Goal: Information Seeking & Learning: Learn about a topic

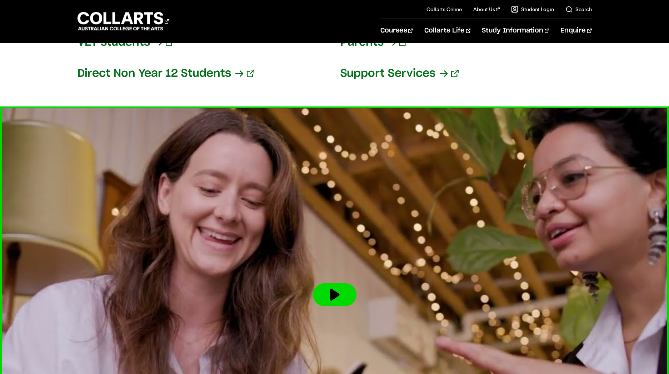
scroll to position [968, 0]
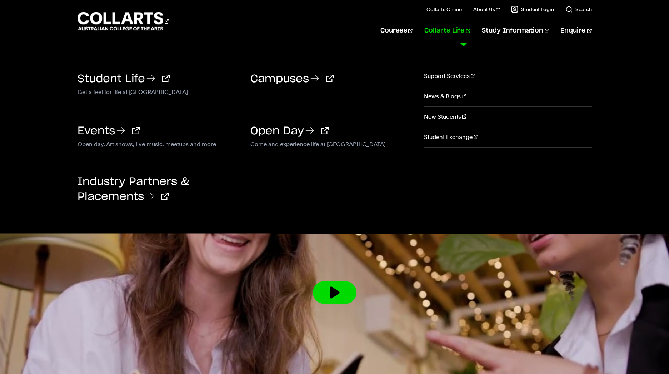
click at [470, 33] on link "Collarts Life" at bounding box center [447, 31] width 46 height 24
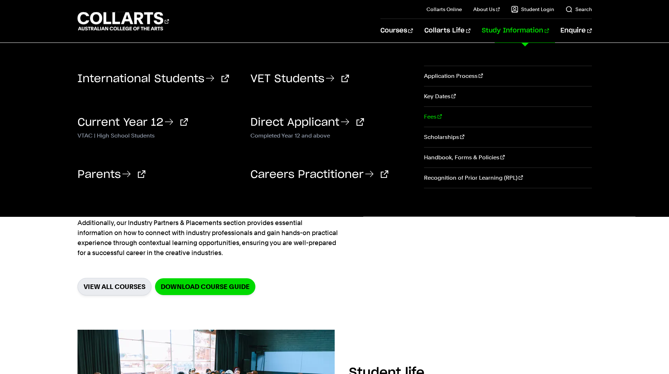
click at [435, 119] on link "Fees" at bounding box center [507, 117] width 167 height 20
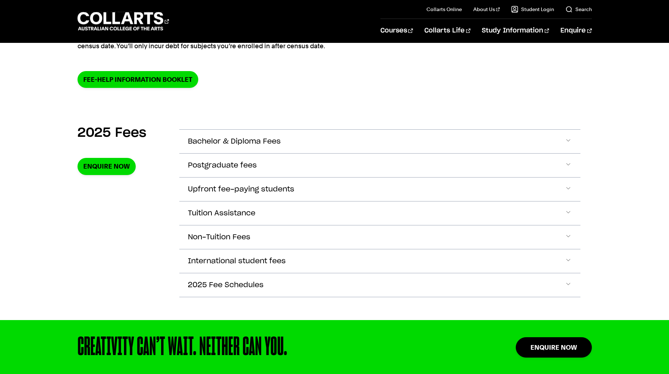
scroll to position [187, 0]
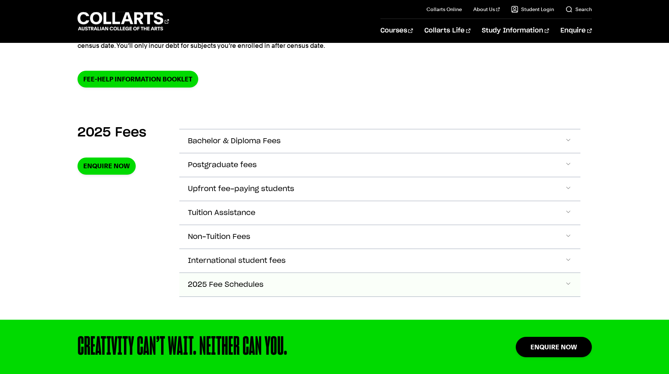
click at [252, 286] on span "2025 Fee Schedules" at bounding box center [226, 285] width 76 height 8
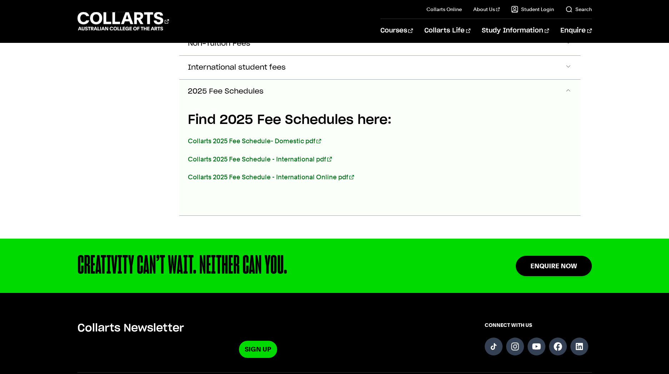
scroll to position [395, 0]
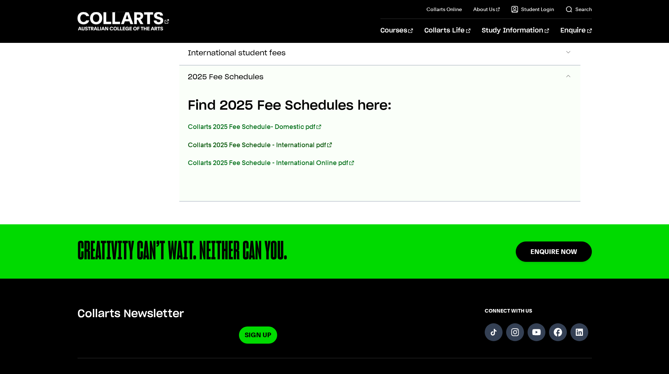
click at [219, 142] on link "Collarts 2025 Fee Schedule - International pdf" at bounding box center [260, 144] width 144 height 7
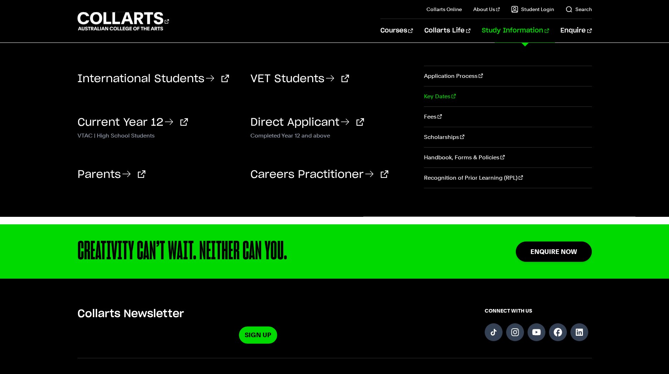
click at [446, 96] on link "Key Dates" at bounding box center [507, 96] width 167 height 20
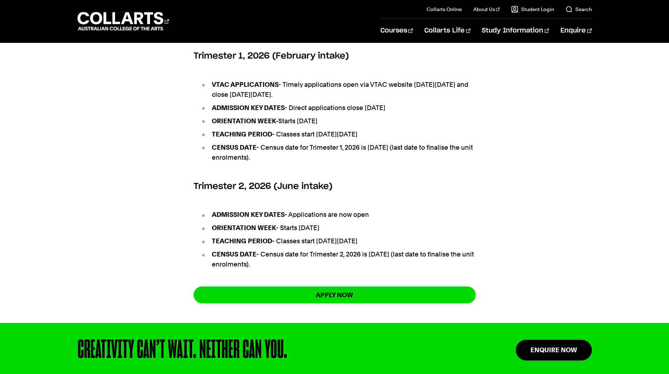
scroll to position [407, 0]
